Goal: Download file/media

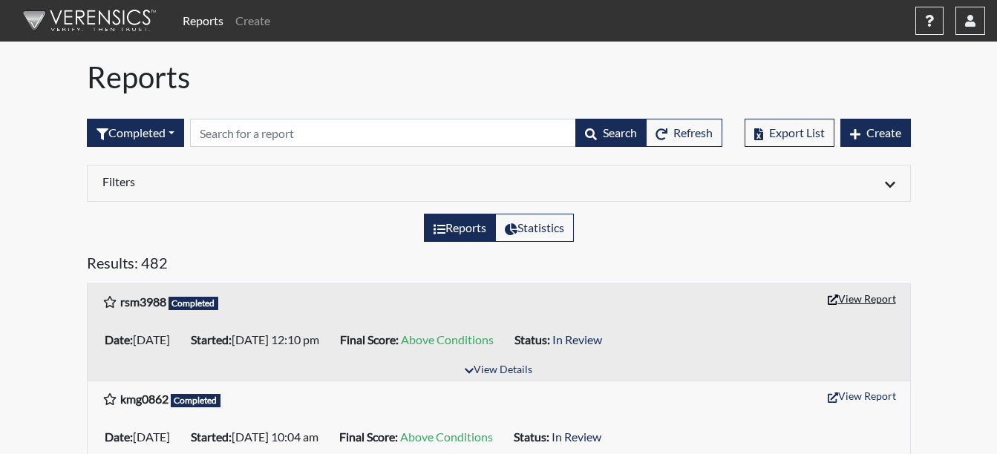
click at [880, 298] on button "View Report" at bounding box center [862, 298] width 82 height 23
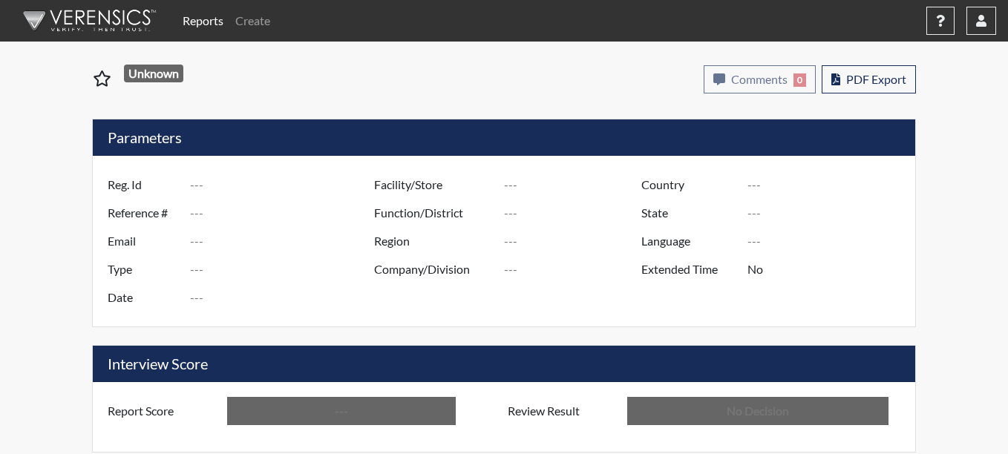
type input "rsm3988"
type input "51313"
type input "---"
type input "Corrections Pre-Employment"
type input "[DATE]"
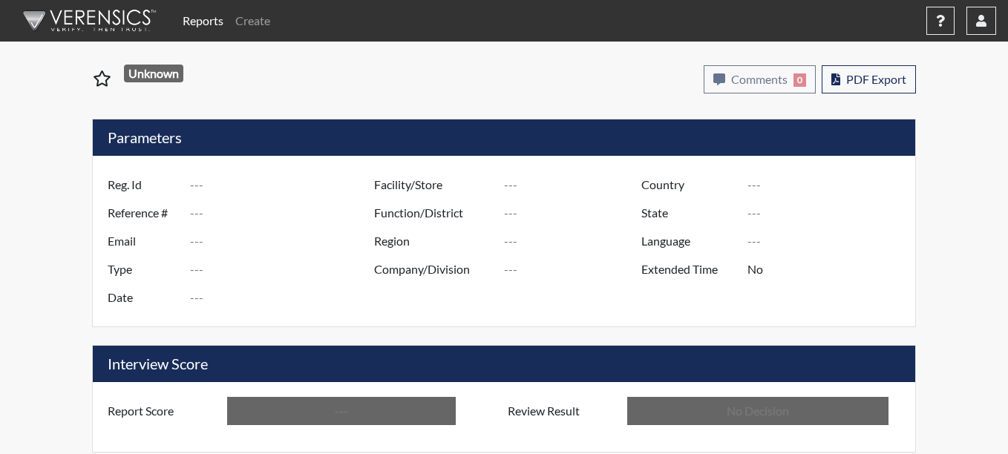
type input "Coastal SP"
type input "[GEOGRAPHIC_DATA]"
type input "[US_STATE]"
type input "English"
type input "Above Conditions"
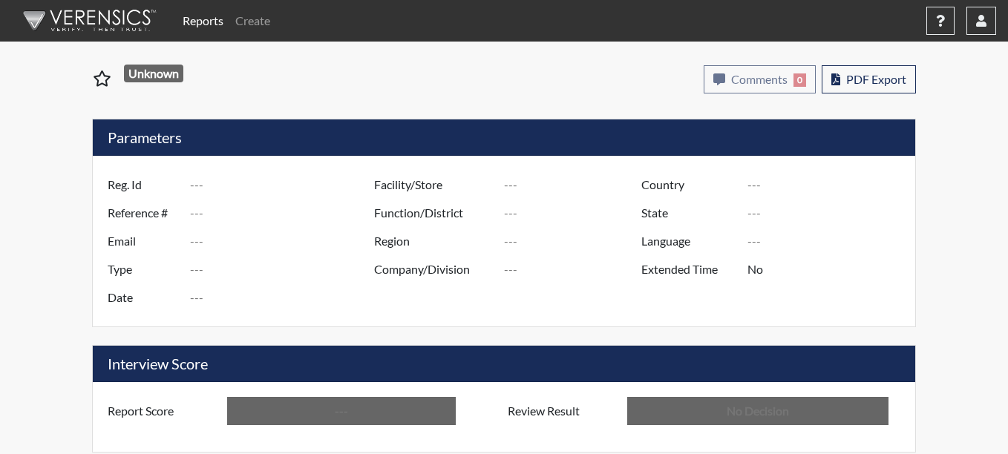
type input "In Review"
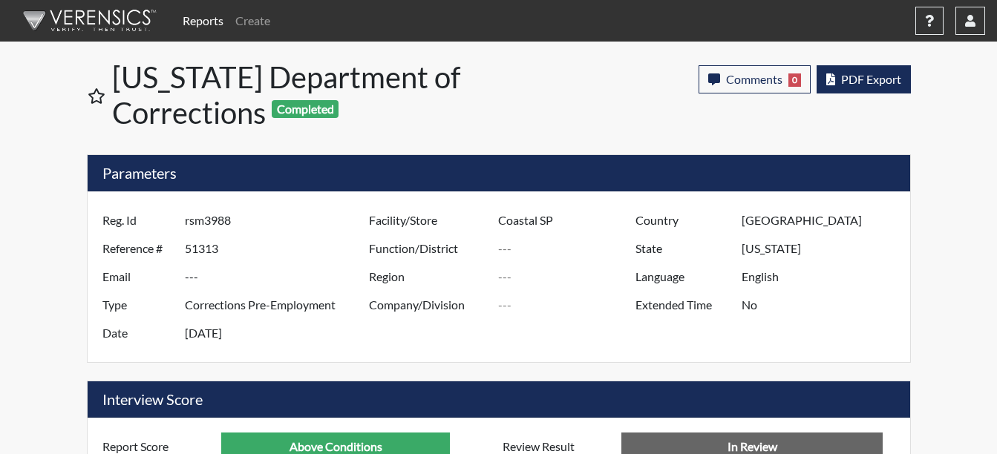
scroll to position [246, 617]
click at [880, 81] on span "PDF Export" at bounding box center [871, 79] width 60 height 14
